Goal: Information Seeking & Learning: Find specific page/section

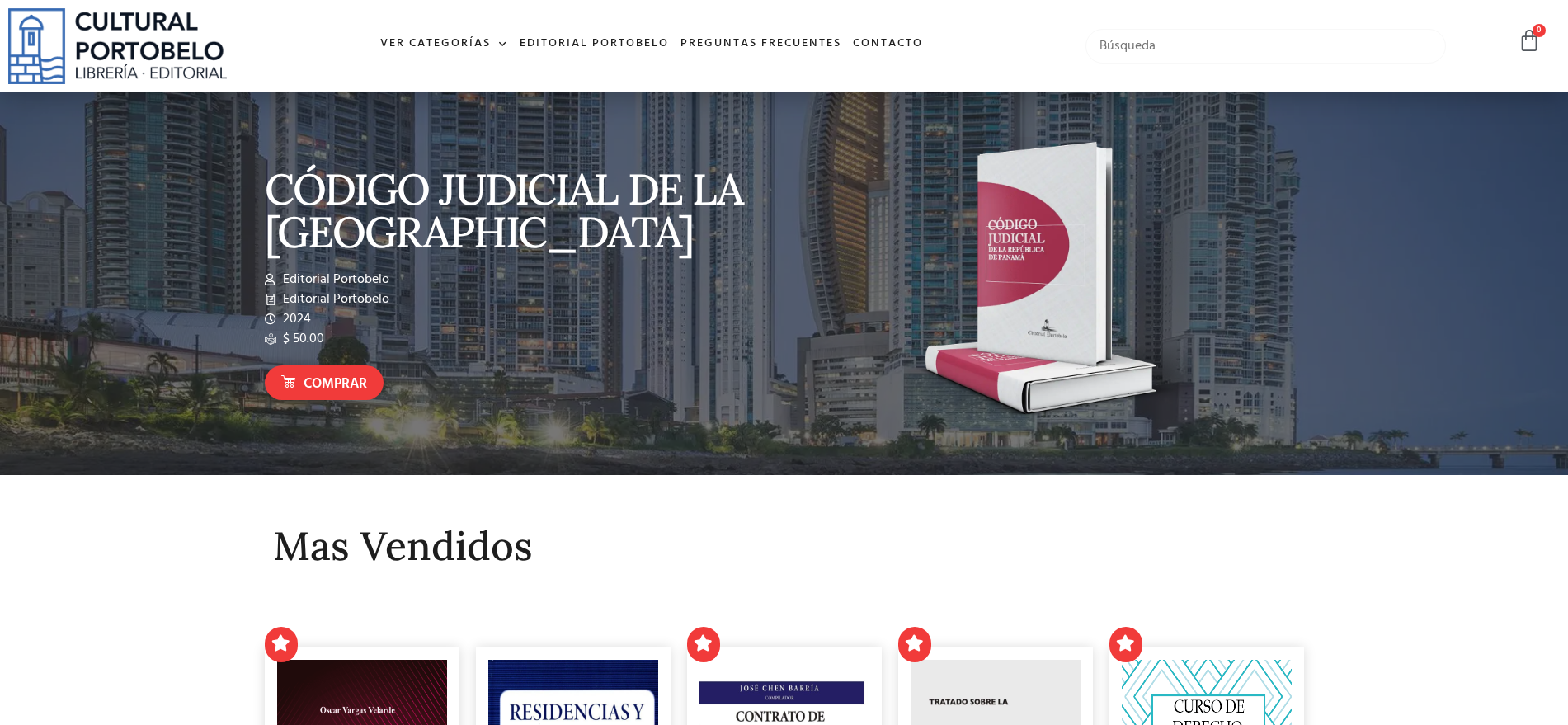
click at [1212, 39] on input "text" at bounding box center [1266, 45] width 361 height 34
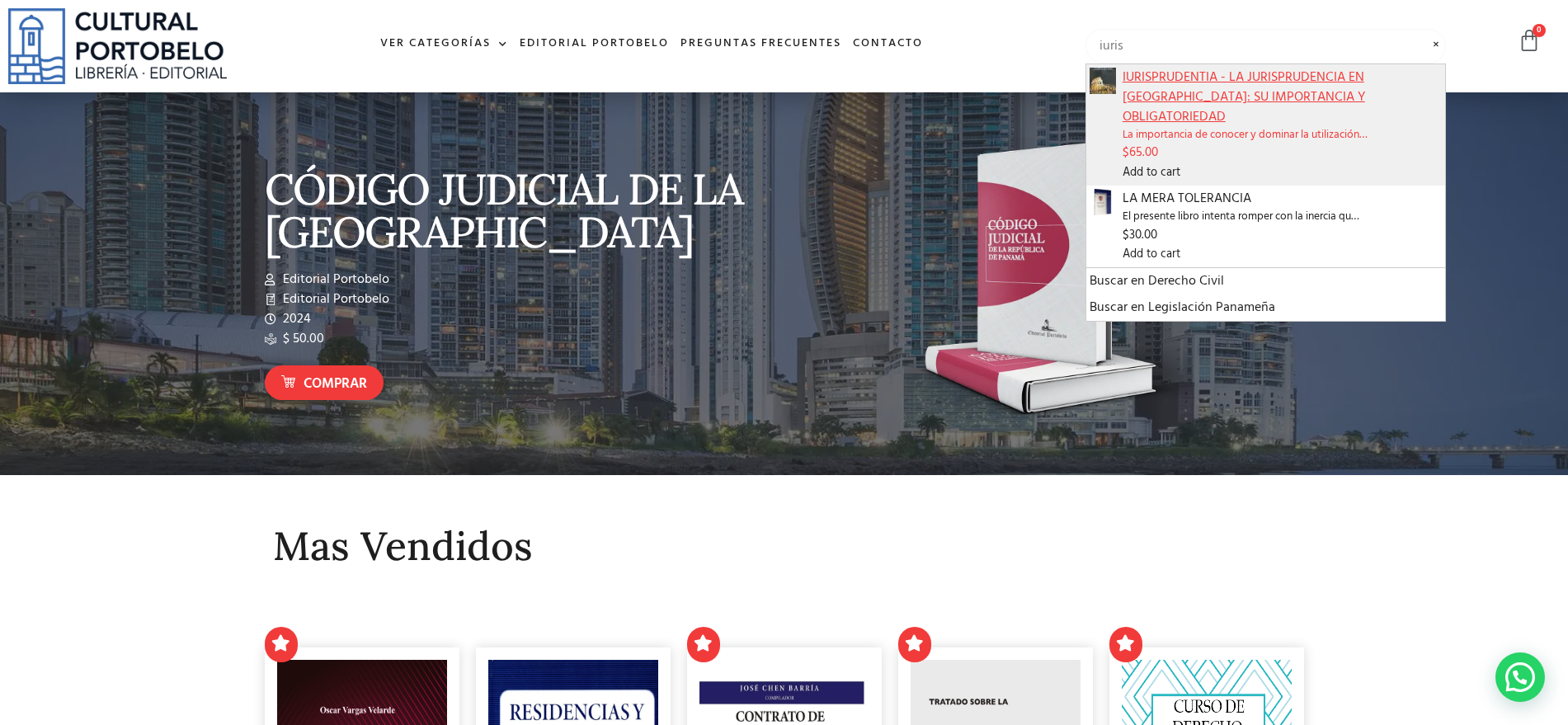
type input "iuris"
click at [1178, 89] on span "IURISPRUDENTIA - LA JURISPRUDENCIA EN [GEOGRAPHIC_DATA]: SU IMPORTANCIA Y OBLIG…" at bounding box center [1282, 97] width 320 height 59
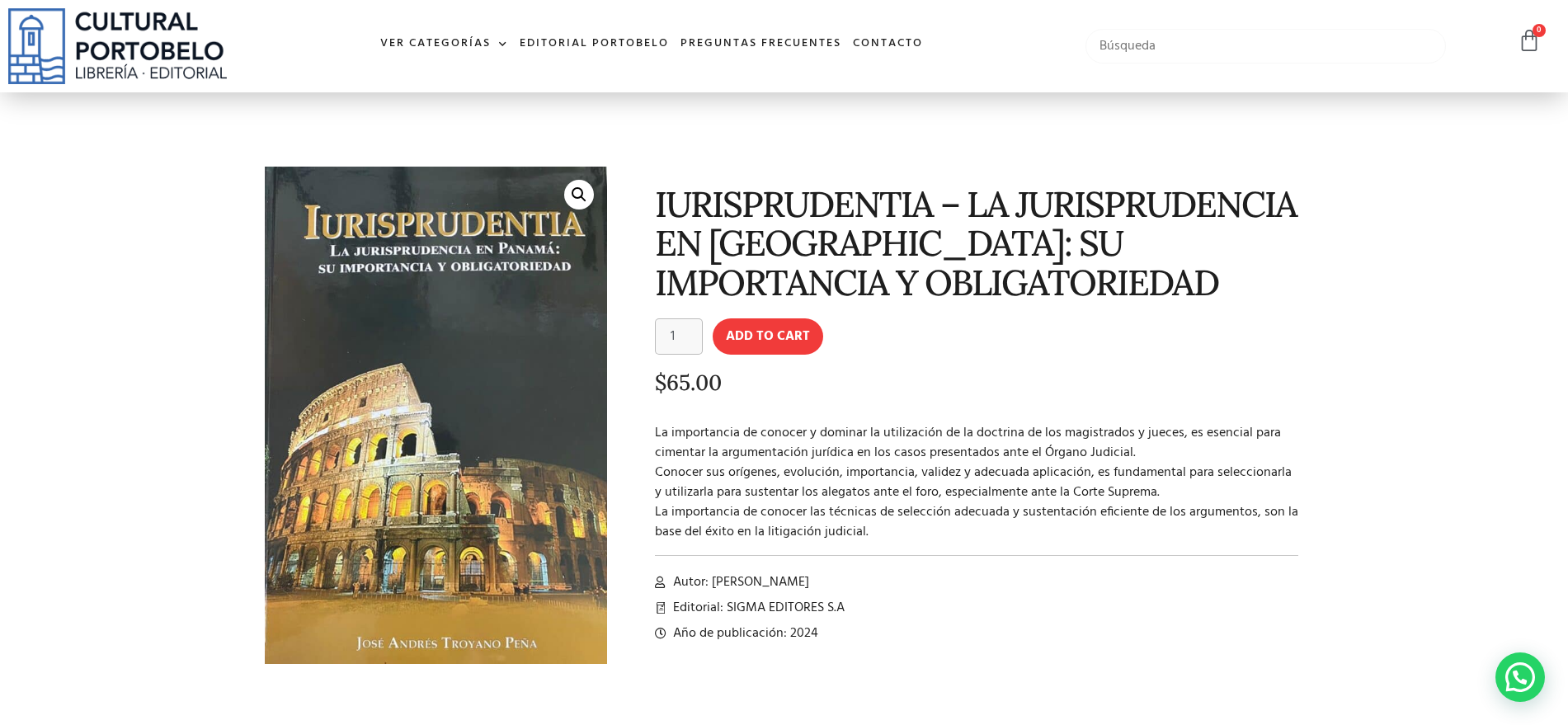
click at [1169, 50] on input "text" at bounding box center [1266, 45] width 361 height 34
type input ","
type input "maquiavelo"
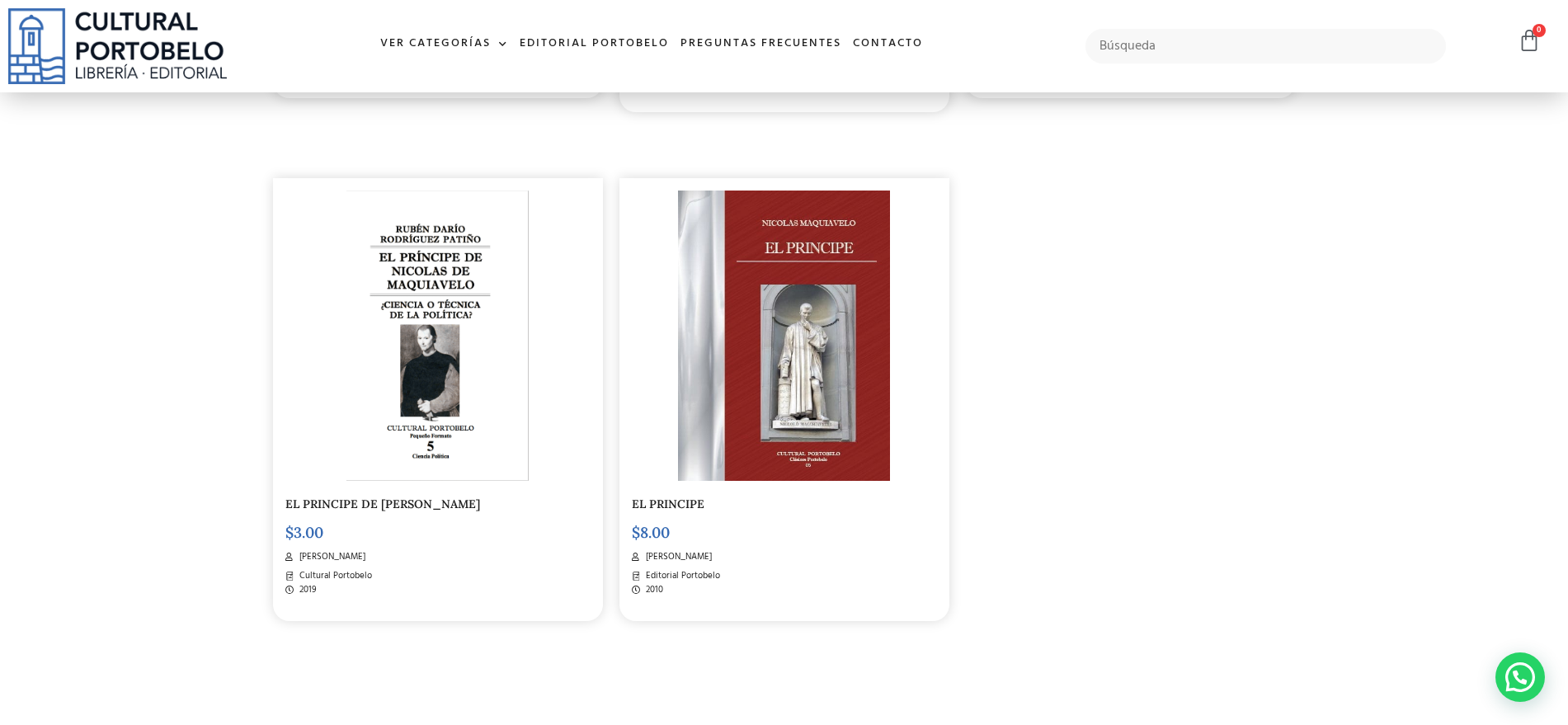
scroll to position [825, 0]
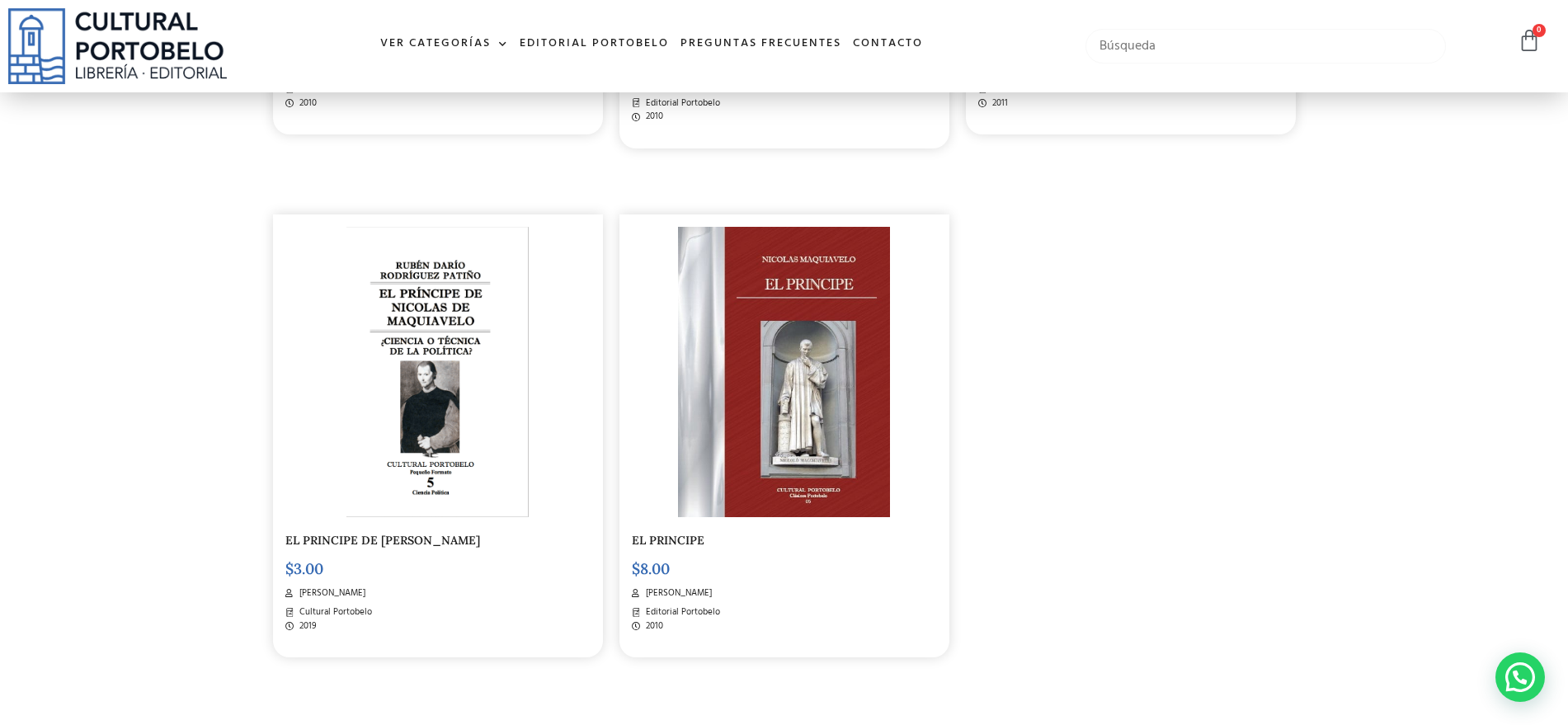
click at [1194, 50] on input "text" at bounding box center [1266, 45] width 361 height 34
click at [1125, 557] on div "MAQUIAVELO – LECTURAS DE LO POLITICO $ 67.00 [PERSON_NAME]. Editorial [PERSON_N…" at bounding box center [784, 150] width 1039 height 1033
